Goal: Communication & Community: Answer question/provide support

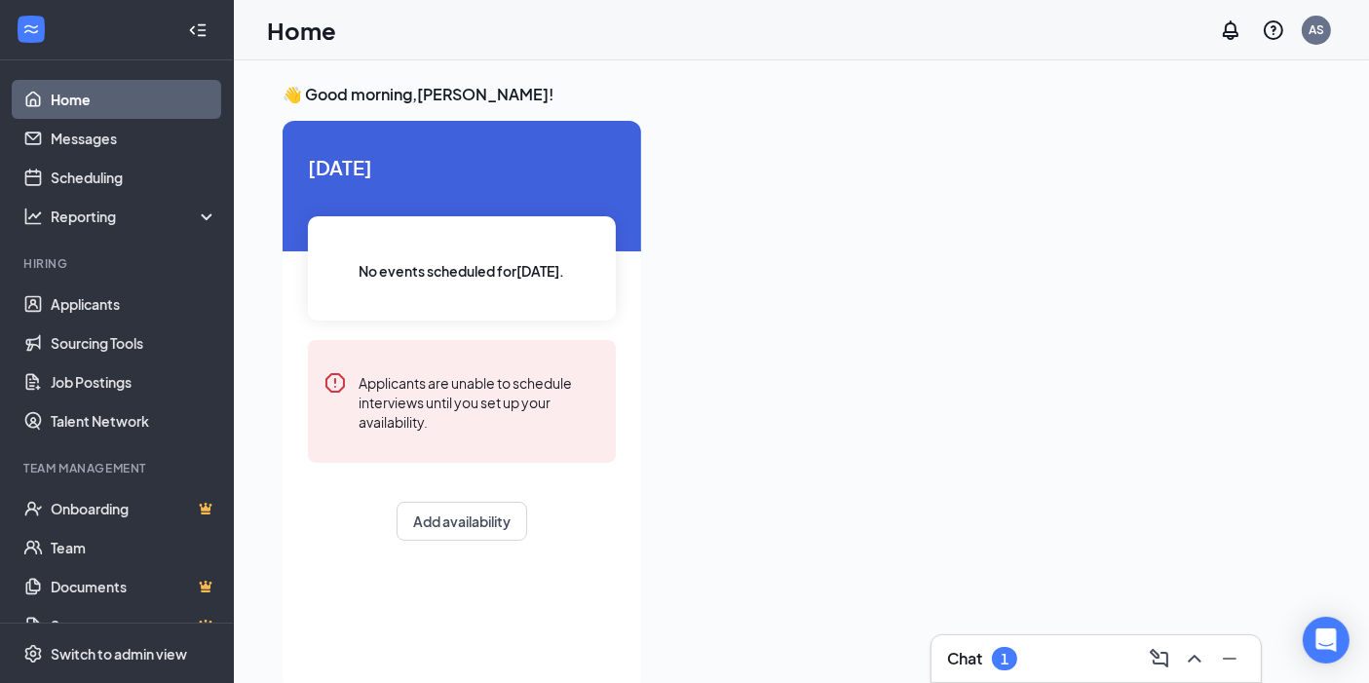
click at [999, 647] on div "Chat 1" at bounding box center [982, 658] width 70 height 23
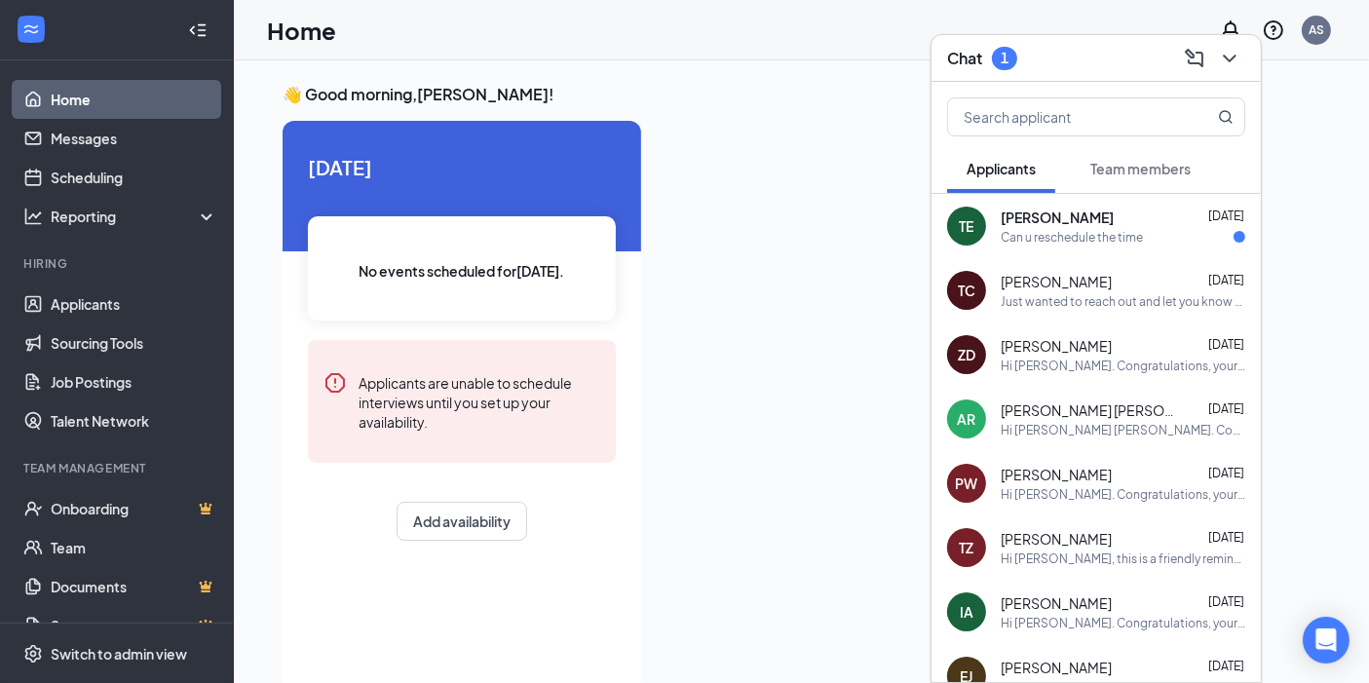
click at [1083, 251] on div "TE [PERSON_NAME] [DATE] Can u reschedule the time" at bounding box center [1095, 226] width 329 height 64
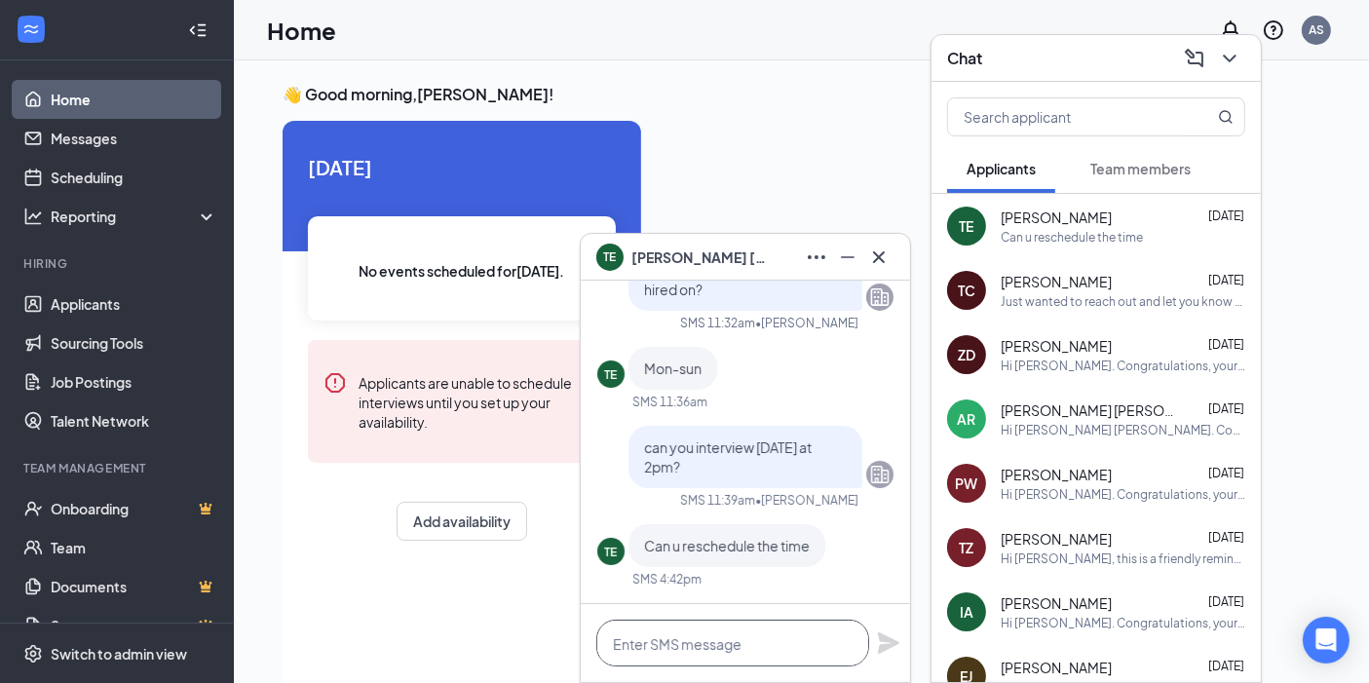
click at [761, 661] on textarea at bounding box center [732, 643] width 273 height 47
type textarea "what would be a good day and time"
click at [901, 650] on div "what would be a good day and time" at bounding box center [745, 643] width 329 height 78
click at [897, 650] on icon "Plane" at bounding box center [888, 642] width 23 height 23
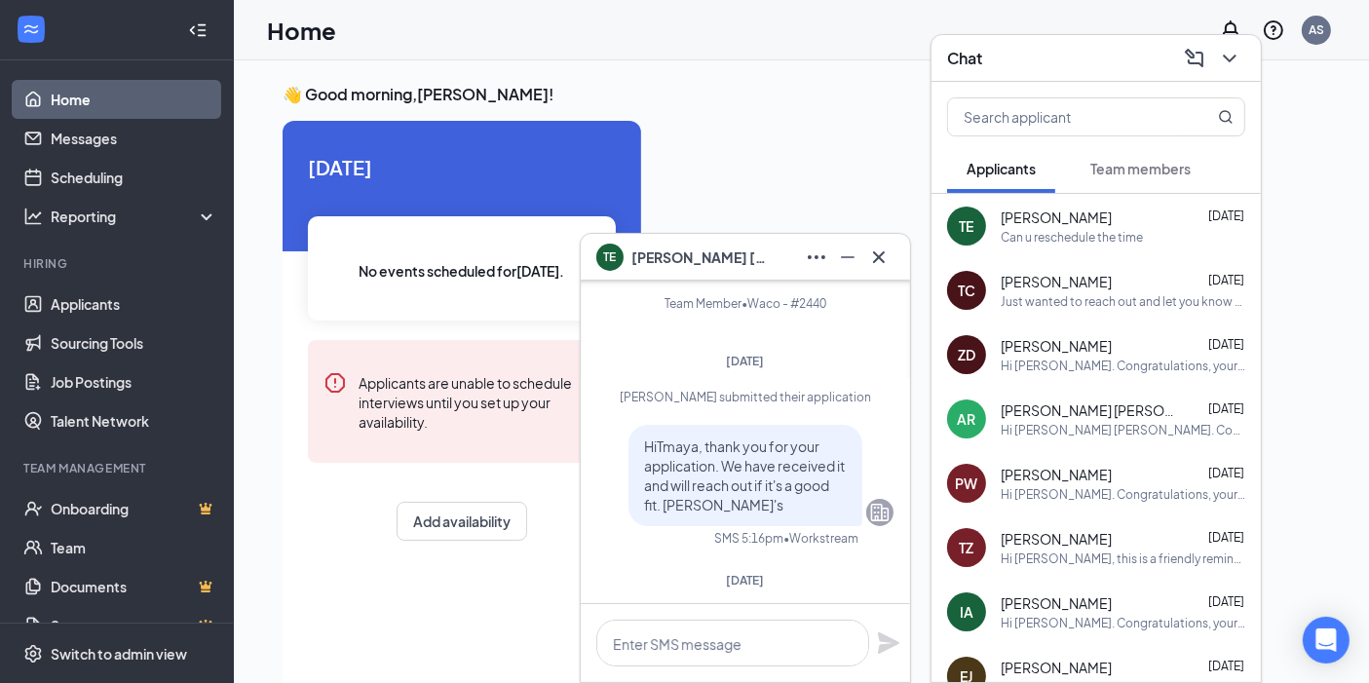
scroll to position [-541, 0]
click at [887, 264] on icon "Cross" at bounding box center [878, 257] width 23 height 23
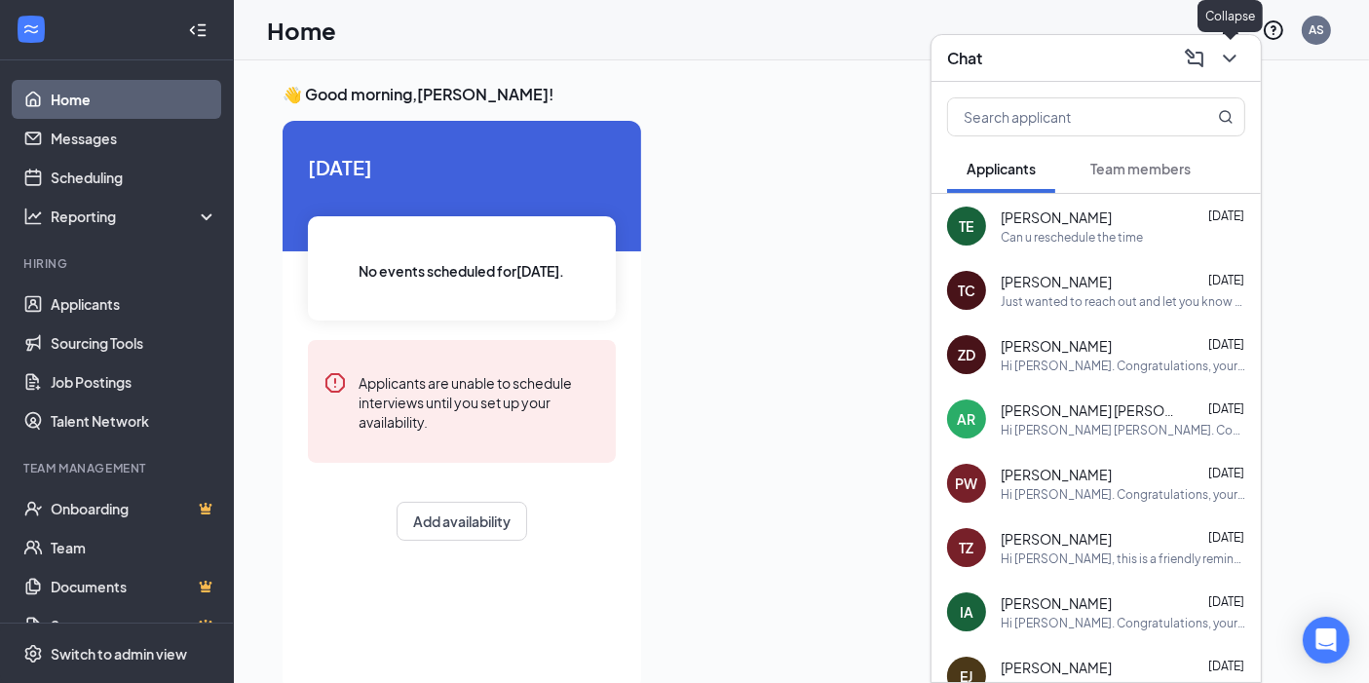
click at [1238, 69] on icon "ChevronDown" at bounding box center [1229, 58] width 23 height 23
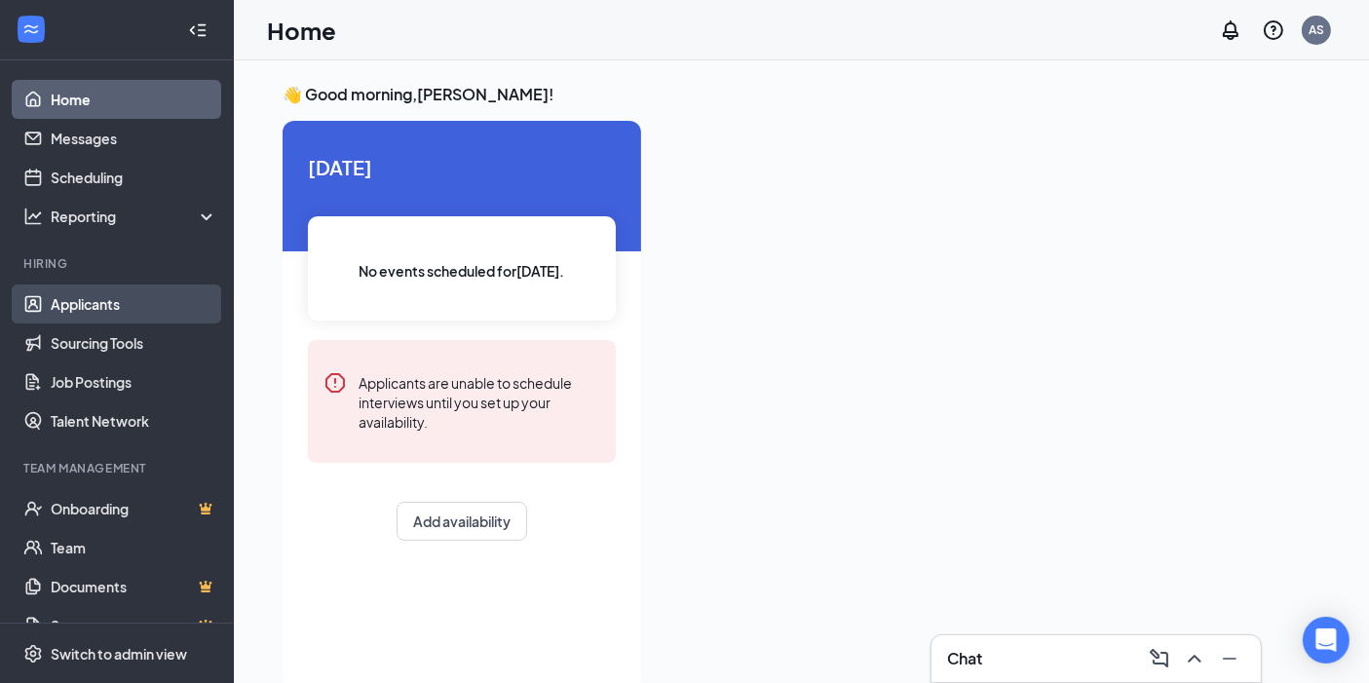
click at [135, 288] on link "Applicants" at bounding box center [134, 303] width 167 height 39
